Goal: Go to known website: Access a specific website the user already knows

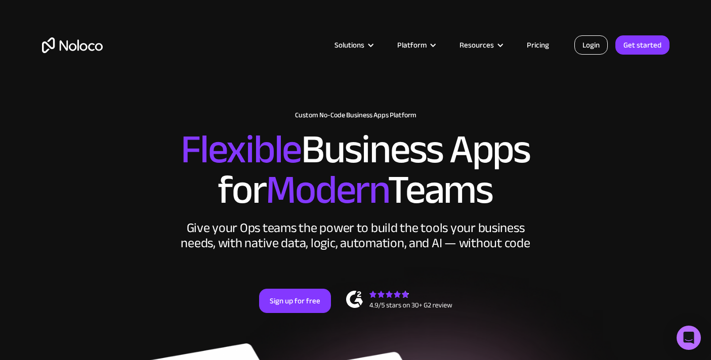
click at [595, 42] on link "Login" at bounding box center [591, 44] width 33 height 19
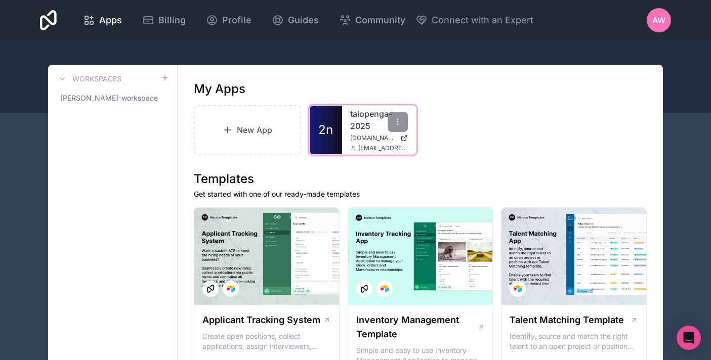
click at [358, 117] on link "taiopenga-2025" at bounding box center [379, 120] width 58 height 24
click at [403, 139] on icon at bounding box center [404, 138] width 8 height 8
click at [366, 120] on link "taiopenga-2025" at bounding box center [379, 120] width 58 height 24
